Goal: Transaction & Acquisition: Register for event/course

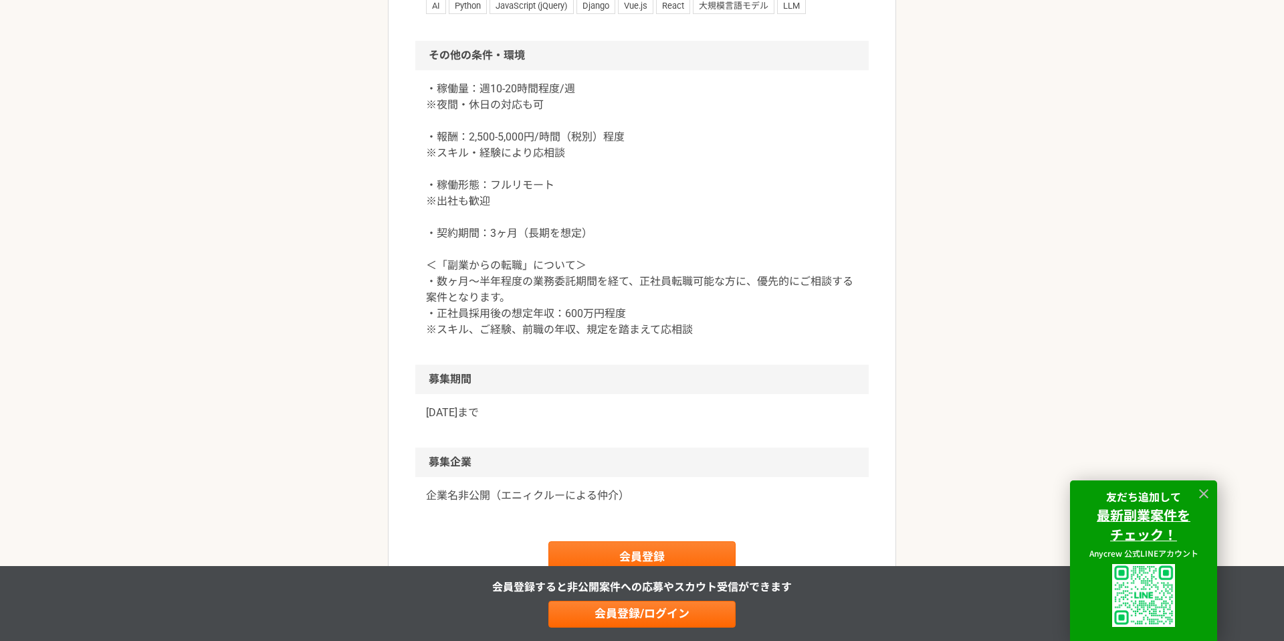
scroll to position [1795, 0]
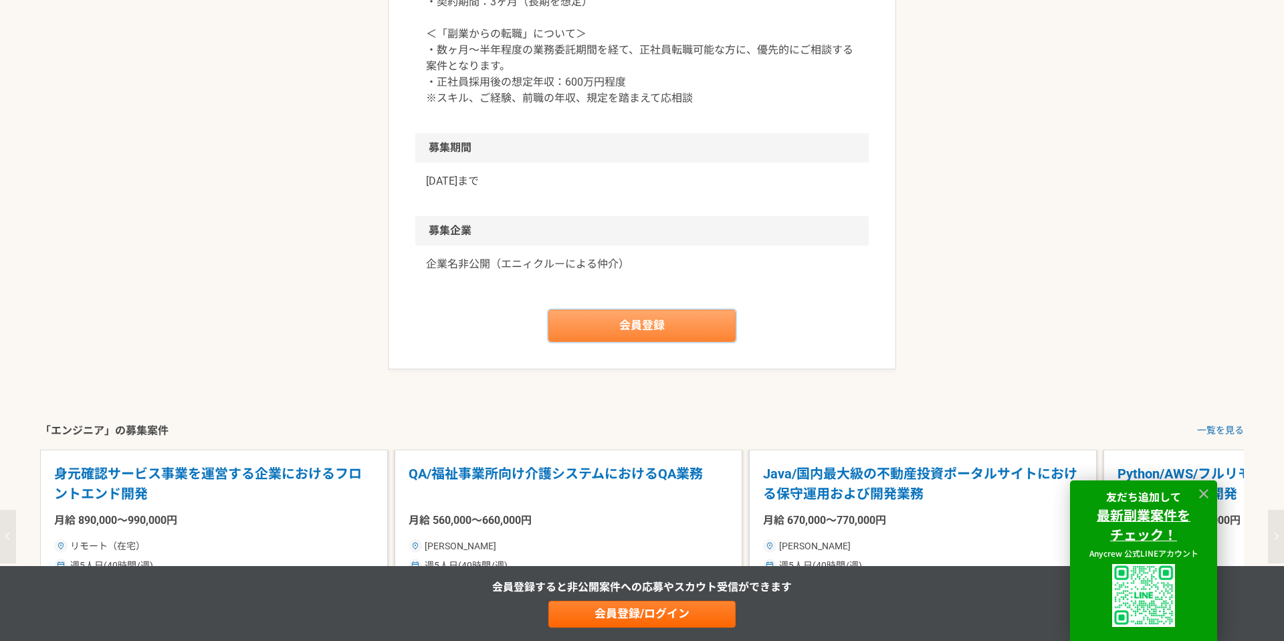
click at [692, 342] on link "会員登録" at bounding box center [641, 326] width 187 height 32
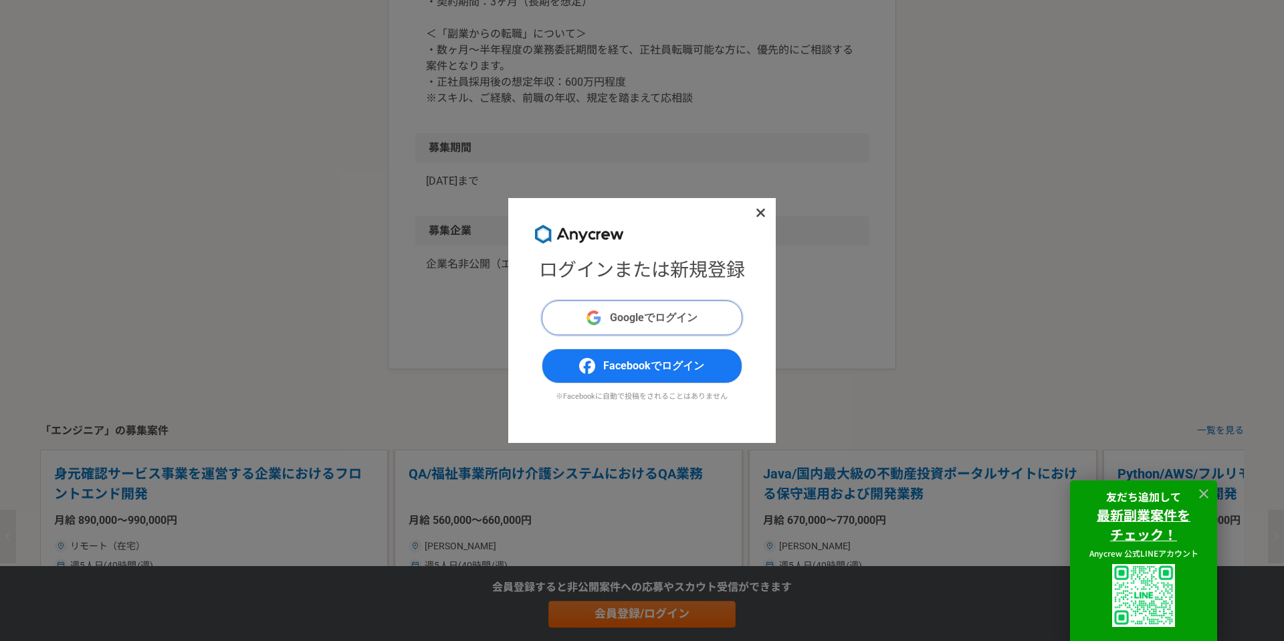
click at [672, 318] on span "Googleでログイン" at bounding box center [654, 318] width 88 height 16
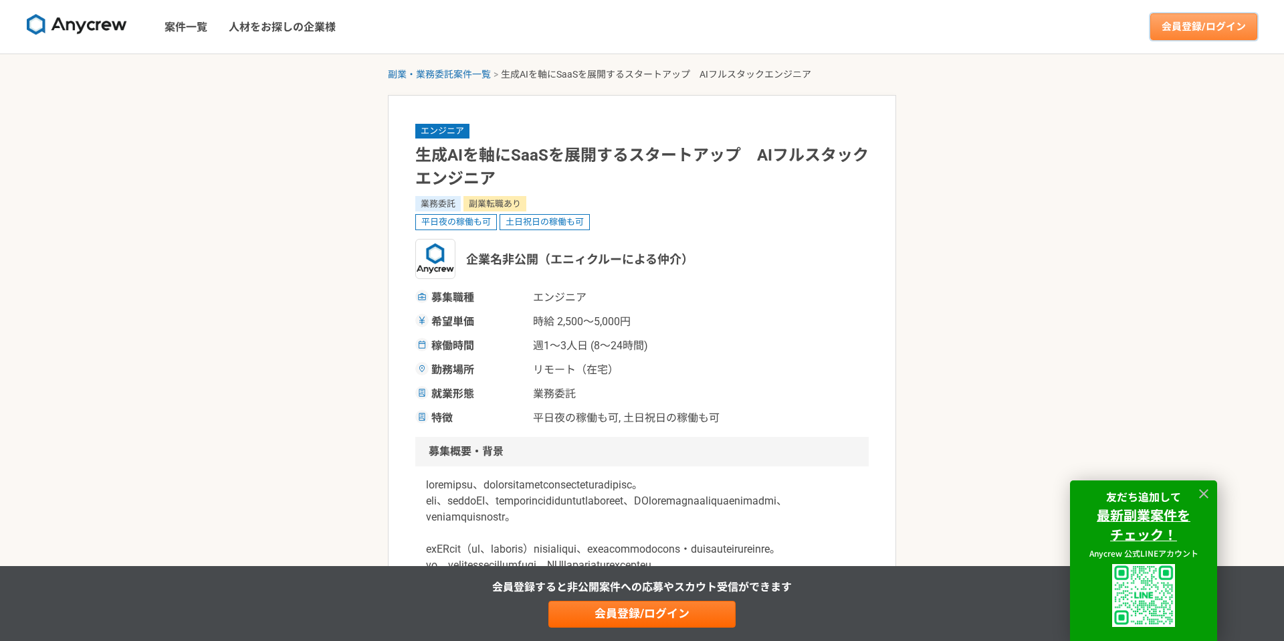
click at [1181, 28] on link "会員登録/ログイン" at bounding box center [1203, 26] width 107 height 27
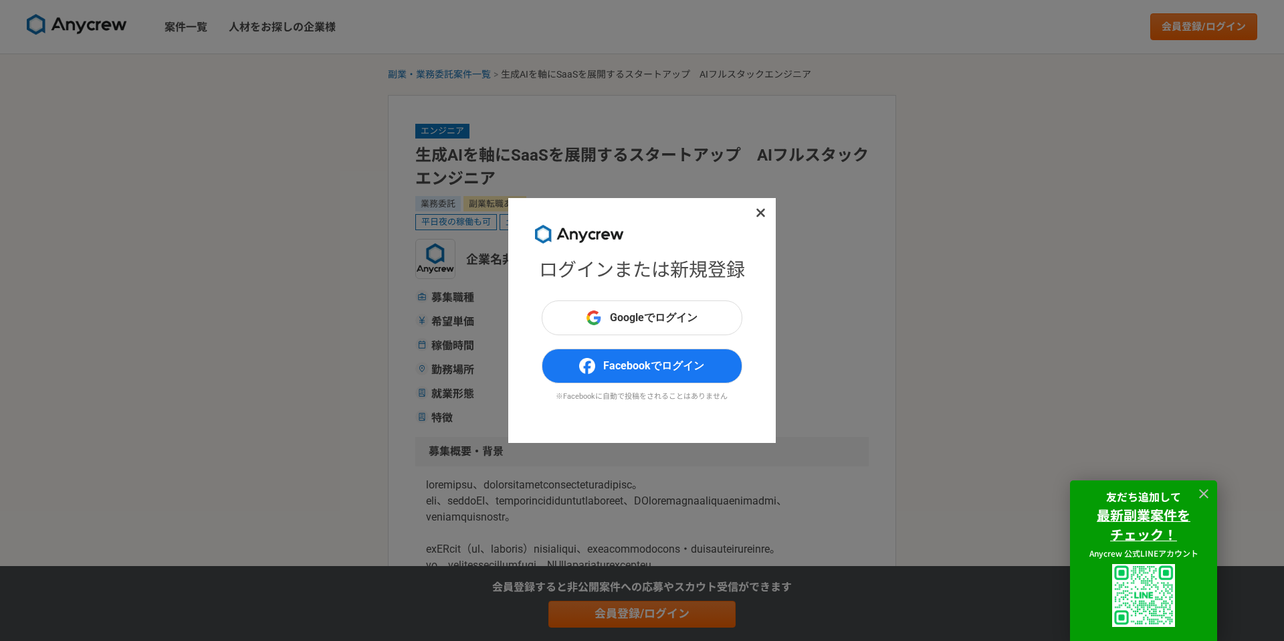
click at [763, 213] on icon at bounding box center [761, 212] width 10 height 13
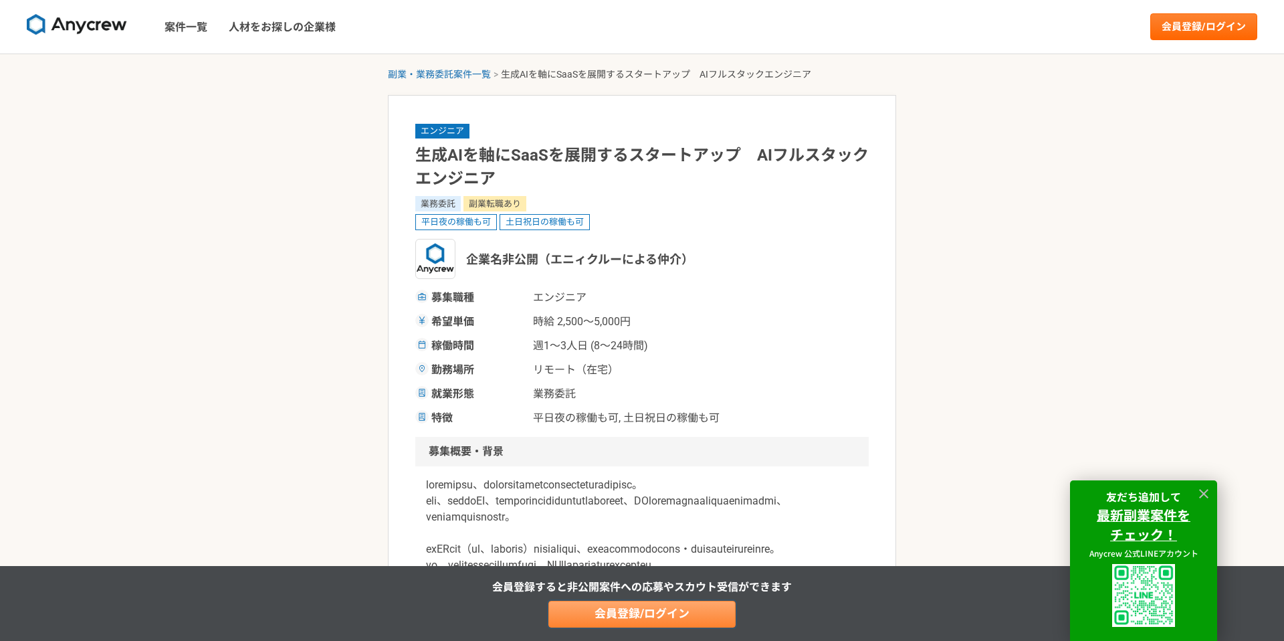
click at [641, 613] on link "会員登録/ログイン" at bounding box center [641, 614] width 187 height 27
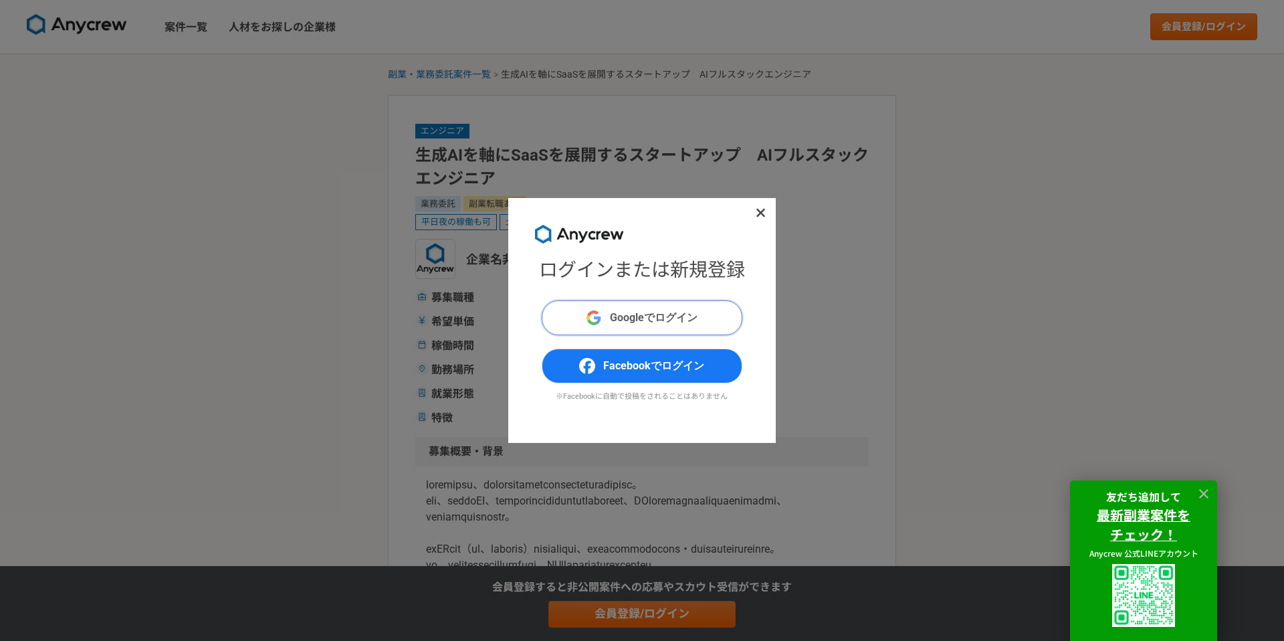
click at [649, 321] on span "Googleでログイン" at bounding box center [654, 318] width 88 height 16
